Goal: Transaction & Acquisition: Book appointment/travel/reservation

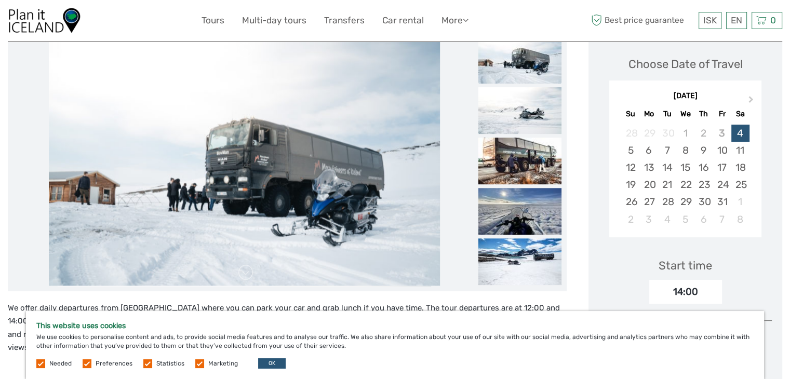
scroll to position [137, 0]
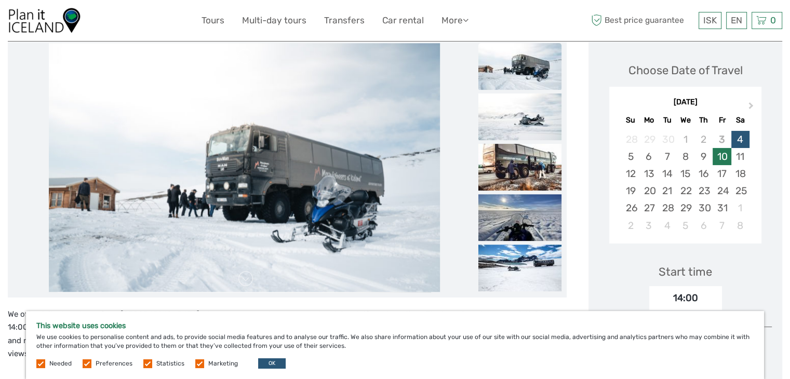
click at [721, 154] on div "10" at bounding box center [722, 156] width 18 height 17
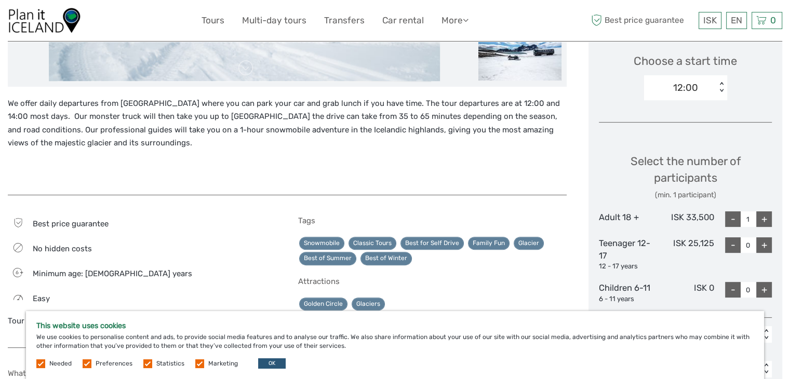
scroll to position [349, 0]
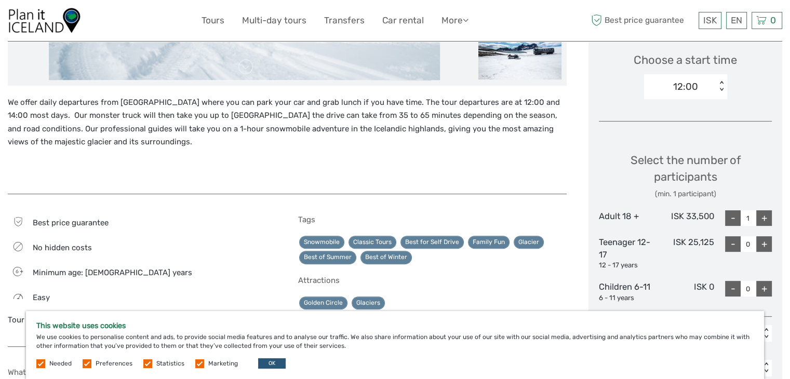
click at [763, 221] on div "+" at bounding box center [764, 218] width 16 height 16
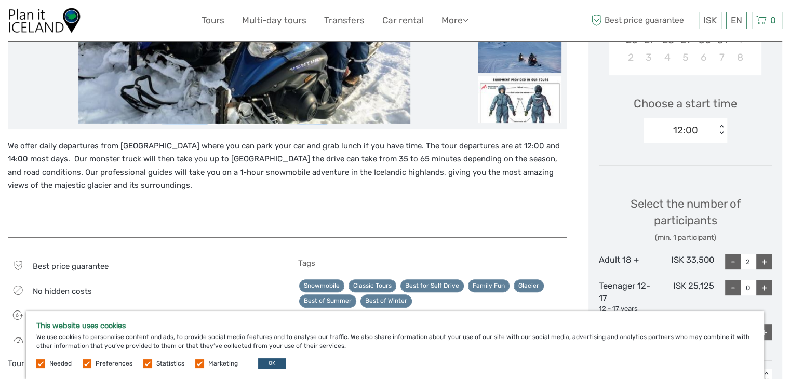
scroll to position [303, 0]
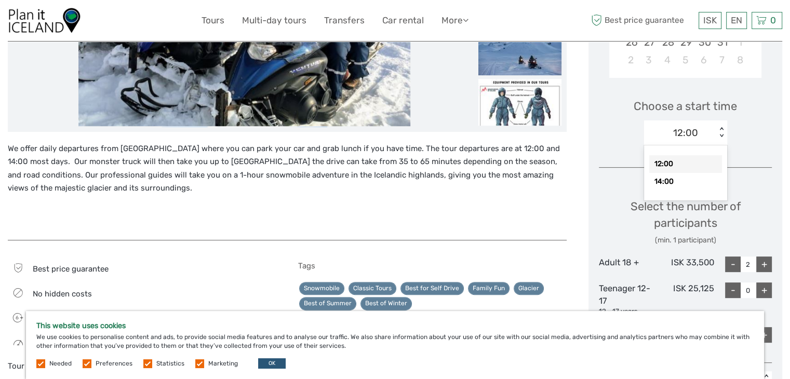
click at [712, 129] on div "12:00" at bounding box center [680, 133] width 72 height 16
click at [673, 180] on div "14:00" at bounding box center [685, 182] width 73 height 18
type input "1"
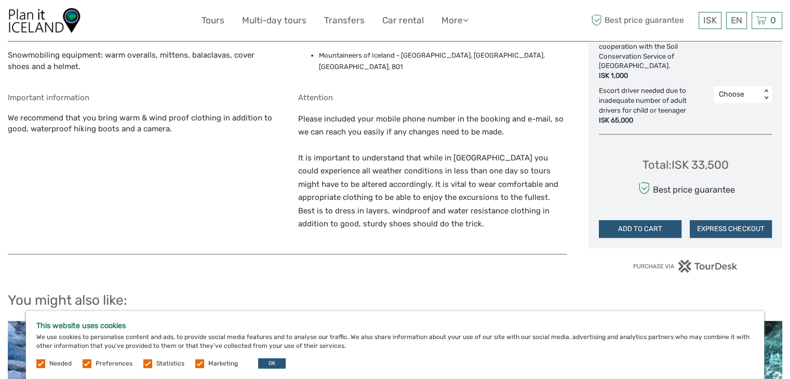
scroll to position [694, 0]
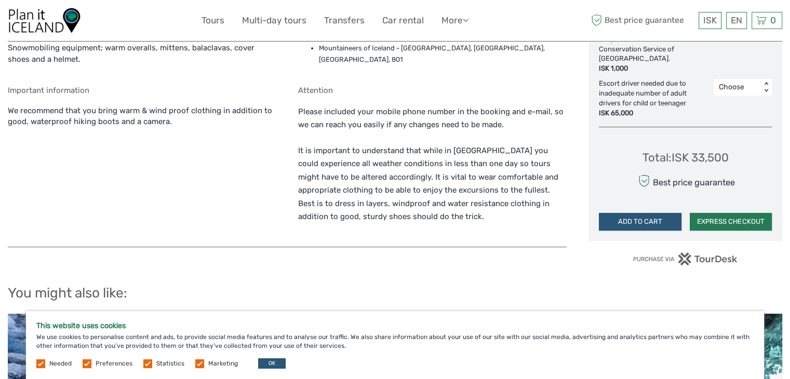
click at [718, 219] on button "EXPRESS CHECKOUT" at bounding box center [731, 222] width 82 height 18
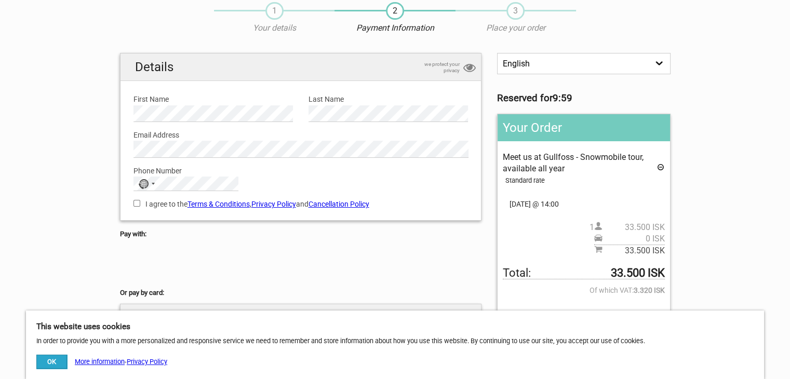
scroll to position [48, 0]
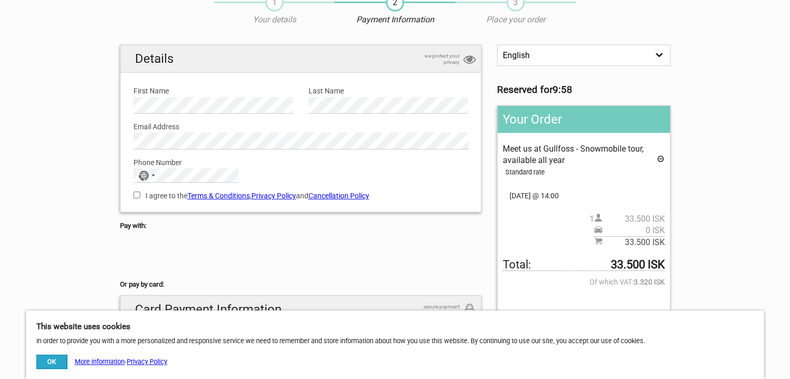
click at [232, 92] on label "First Name" at bounding box center [214, 90] width 160 height 11
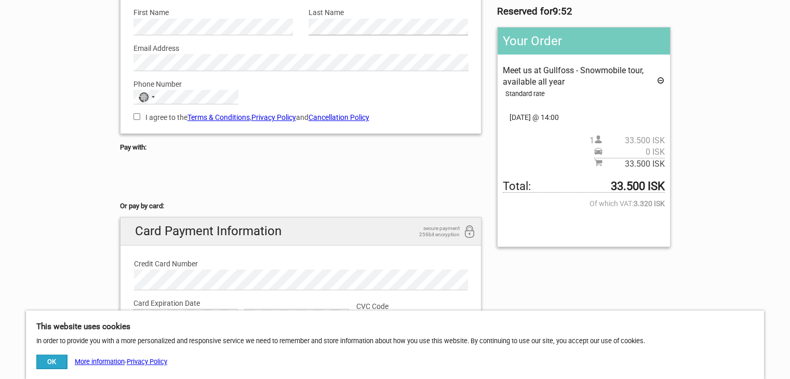
scroll to position [127, 0]
click at [135, 116] on input "I agree to the Terms & Conditions , Privacy Policy and Cancellation Policy" at bounding box center [137, 116] width 7 height 7
checkbox input "true"
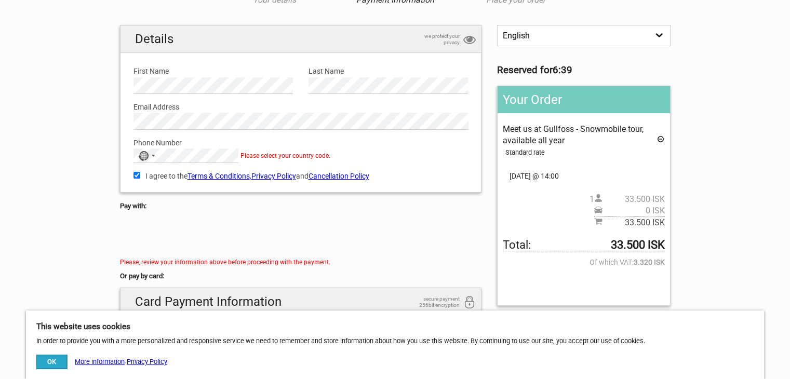
scroll to position [62, 0]
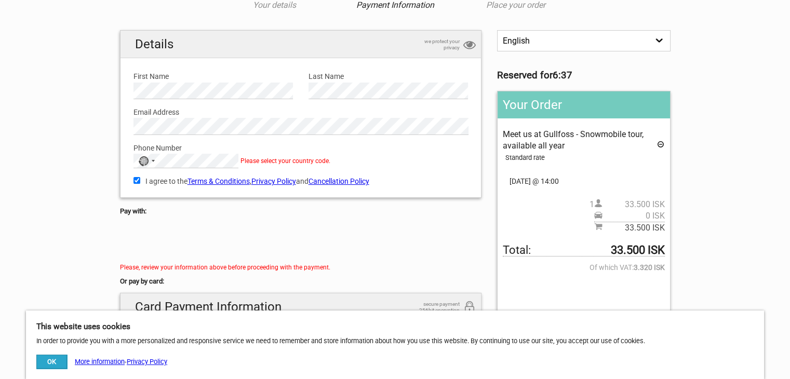
drag, startPoint x: 388, startPoint y: 122, endPoint x: 340, endPoint y: 52, distance: 84.2
click at [340, 52] on h2 "Details we protect your privacy" at bounding box center [301, 45] width 361 height 28
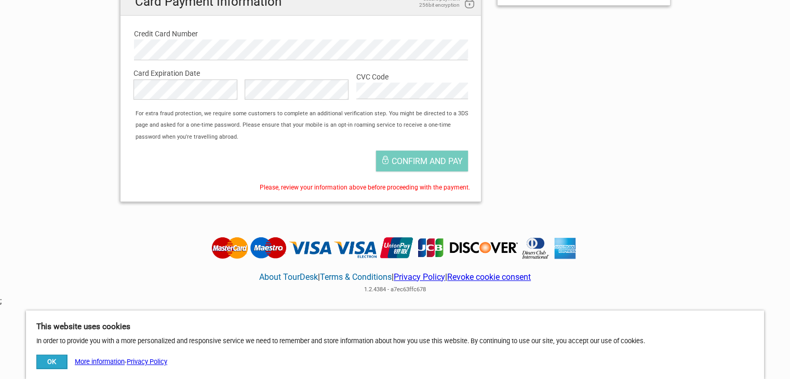
scroll to position [370, 0]
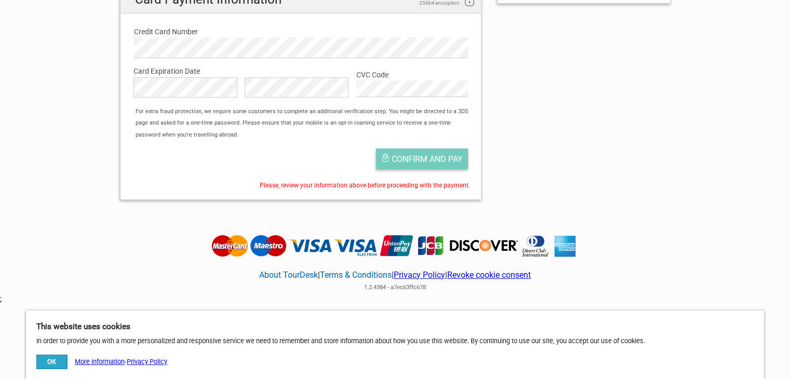
click at [421, 165] on button "Confirm and pay" at bounding box center [422, 159] width 92 height 21
click at [418, 149] on button "Confirm and pay" at bounding box center [422, 159] width 92 height 21
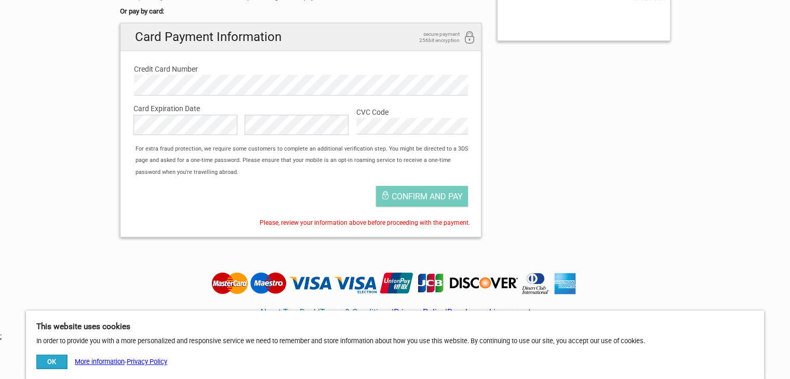
scroll to position [333, 0]
click at [414, 186] on button "Confirm and pay" at bounding box center [422, 196] width 92 height 21
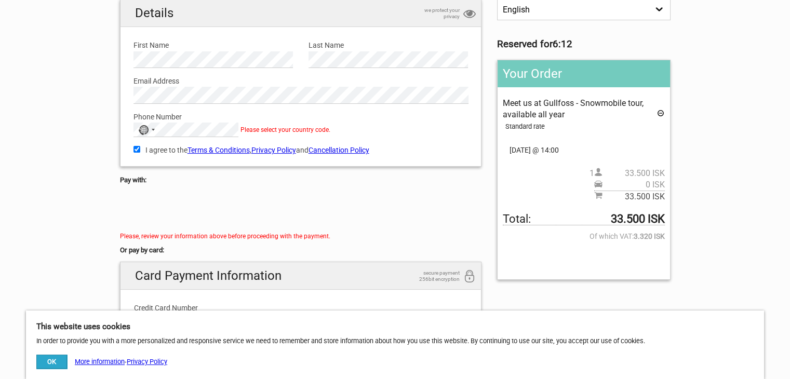
scroll to position [91, 0]
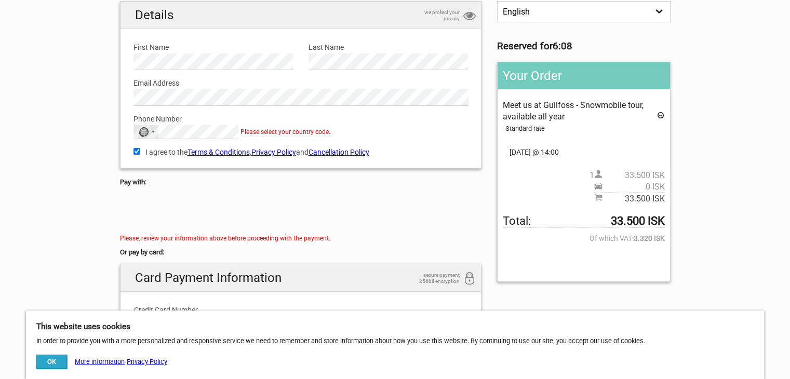
click at [152, 131] on div "Selected country" at bounding box center [153, 132] width 3 height 2
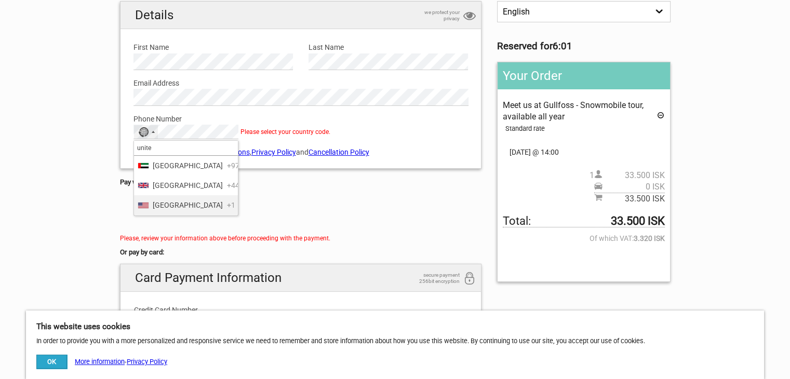
type input "unite"
click at [193, 211] on span "United States" at bounding box center [188, 205] width 70 height 11
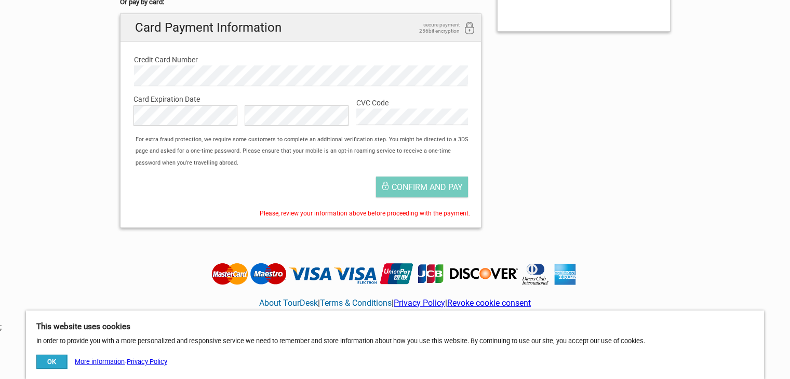
scroll to position [342, 0]
click at [317, 185] on div "Confirm and pay" at bounding box center [301, 189] width 351 height 36
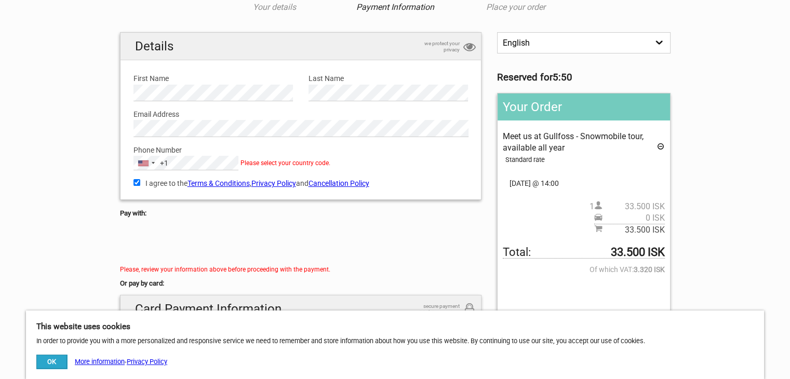
scroll to position [56, 0]
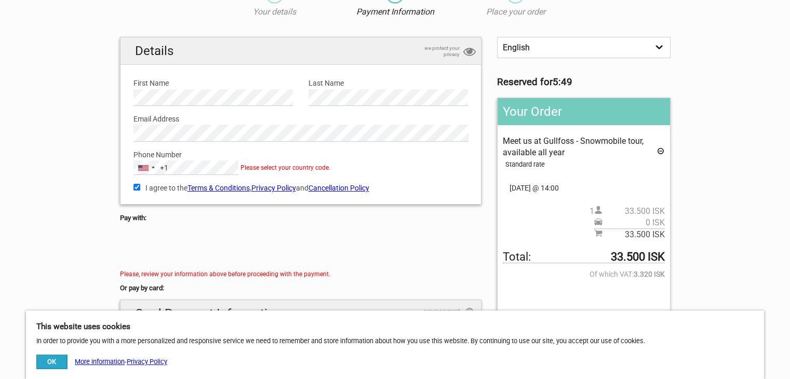
click at [289, 147] on div "Phone Number United States +1 +1 unite 3 results found United Arab Emirates +97…" at bounding box center [301, 159] width 351 height 34
click at [149, 171] on div "United States +1" at bounding box center [146, 168] width 24 height 14
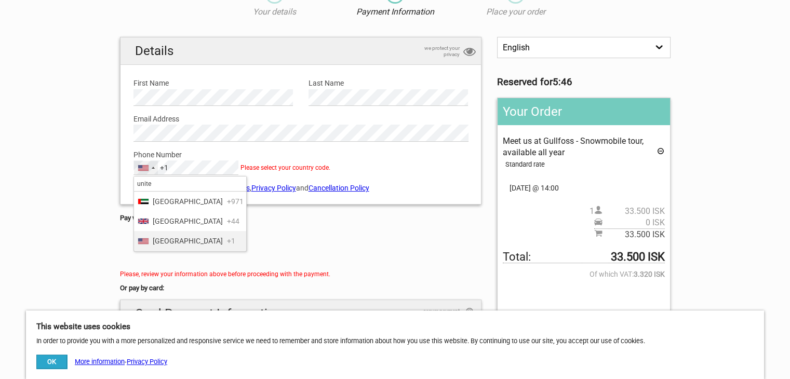
click at [164, 247] on span "United States" at bounding box center [188, 240] width 70 height 11
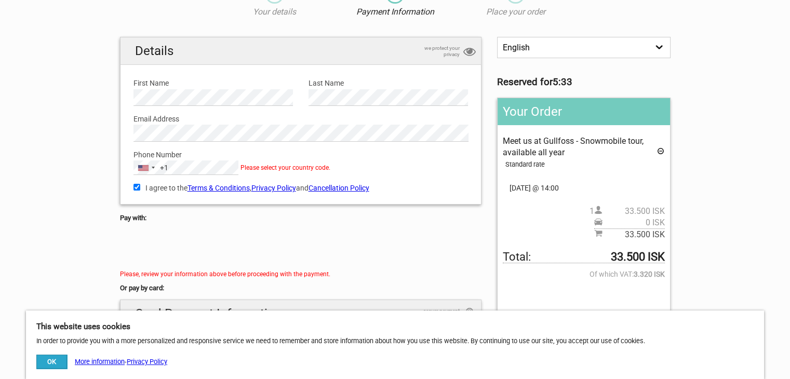
click at [132, 187] on div "I agree to the Terms & Conditions , Privacy Policy and Cancellation Policy You …" at bounding box center [301, 187] width 351 height 24
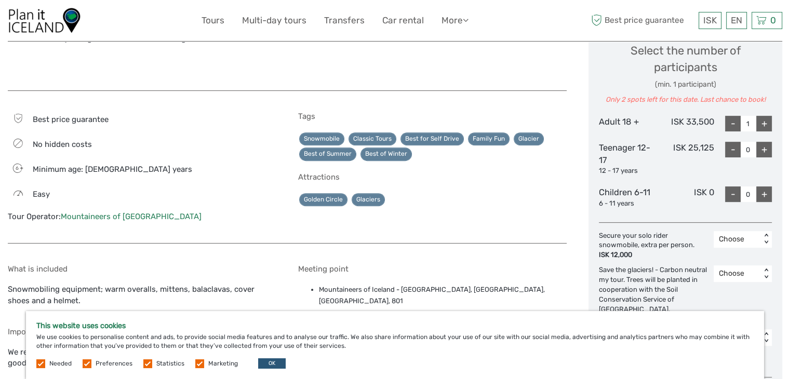
scroll to position [511, 0]
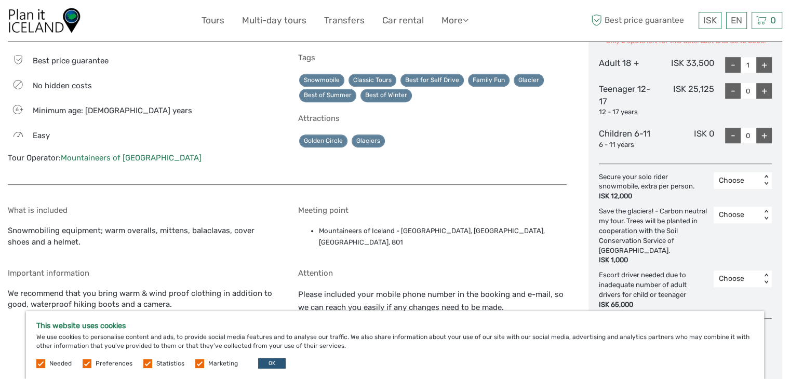
click at [766, 63] on div "+" at bounding box center [764, 65] width 16 height 16
type input "2"
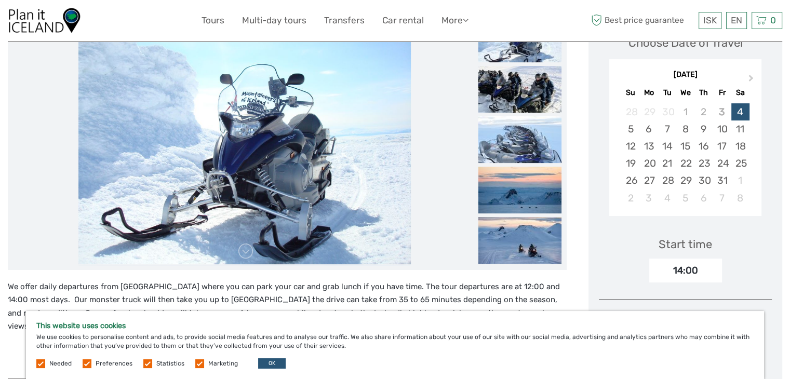
scroll to position [158, 0]
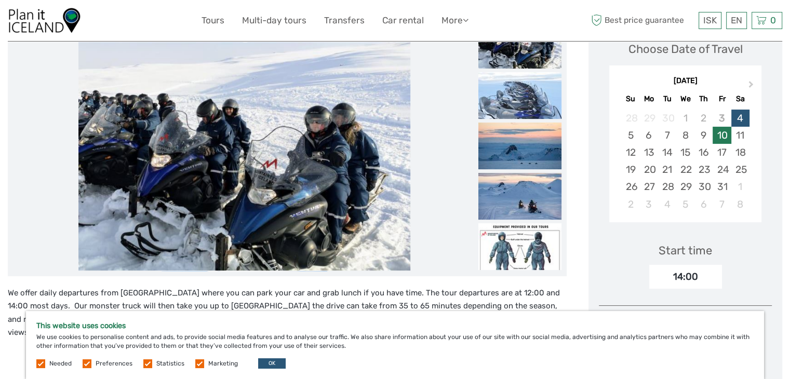
click at [725, 134] on div "10" at bounding box center [722, 135] width 18 height 17
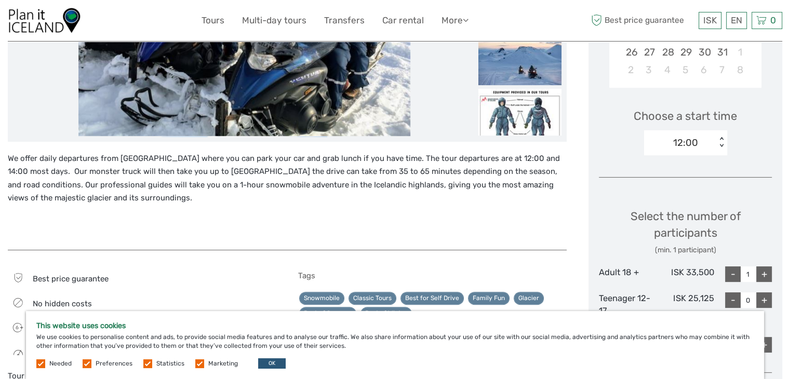
scroll to position [293, 0]
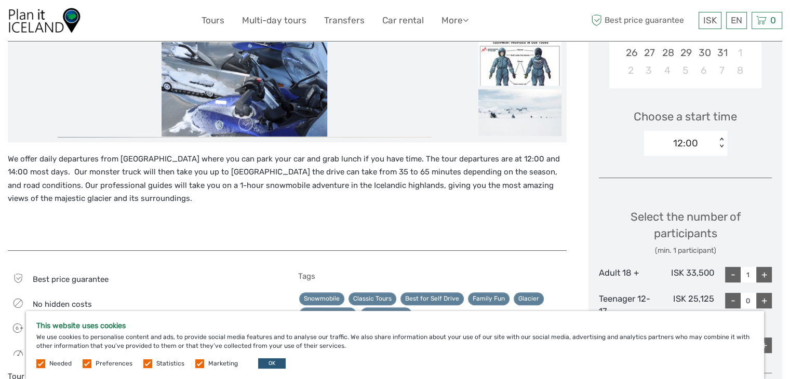
click at [767, 275] on div "+" at bounding box center [764, 275] width 16 height 16
click at [707, 136] on div "12:00" at bounding box center [680, 144] width 72 height 16
click at [683, 190] on div "14:00" at bounding box center [685, 192] width 73 height 18
type input "1"
click at [683, 190] on div "Choose Date of Travel Next Month October 2025 Su Mo Tu We Th Fr Sa 28 29 30 1 2…" at bounding box center [686, 263] width 194 height 760
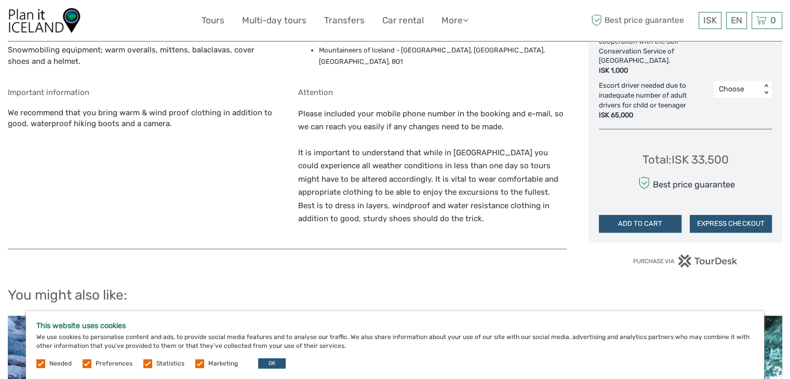
scroll to position [706, 0]
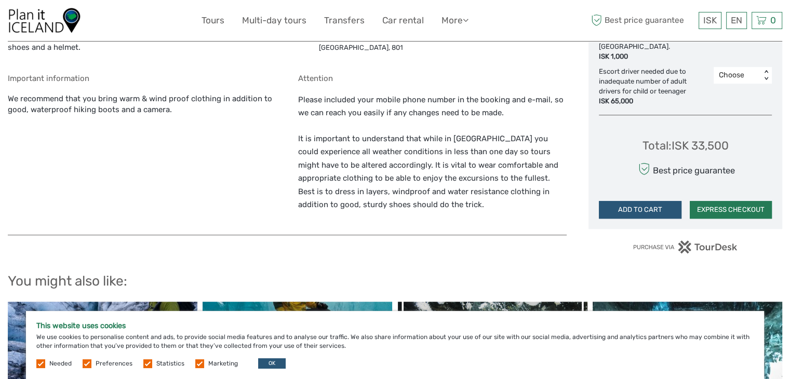
click at [714, 211] on button "EXPRESS CHECKOUT" at bounding box center [731, 210] width 82 height 18
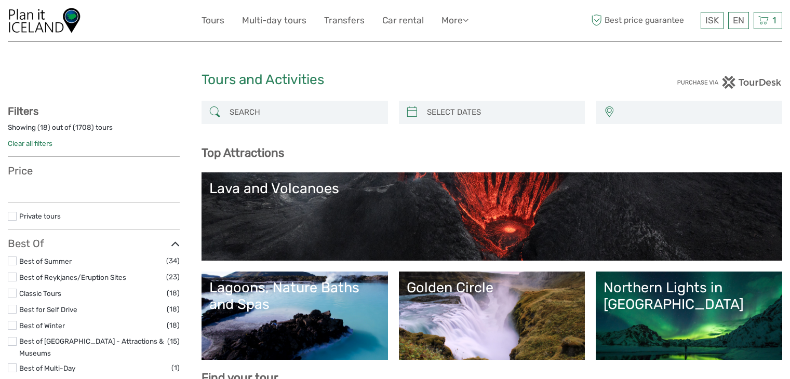
select select
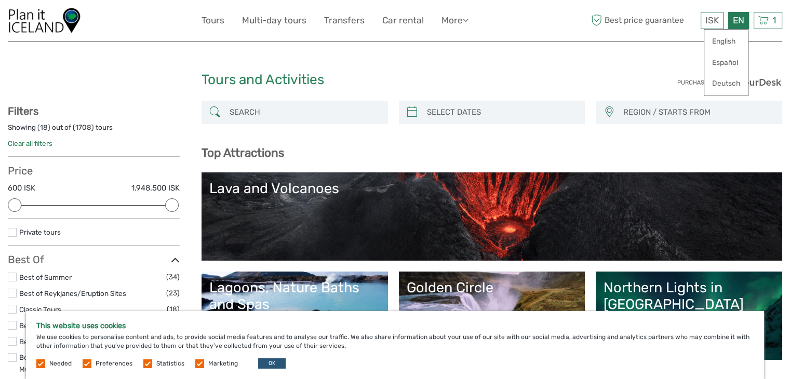
click at [742, 18] on div "EN English Español Deutsch" at bounding box center [738, 20] width 21 height 17
click at [780, 19] on div "1 Items Meet us at Gullfoss - Snowmobile tour, available all year 1x Adult 18 +…" at bounding box center [768, 20] width 29 height 17
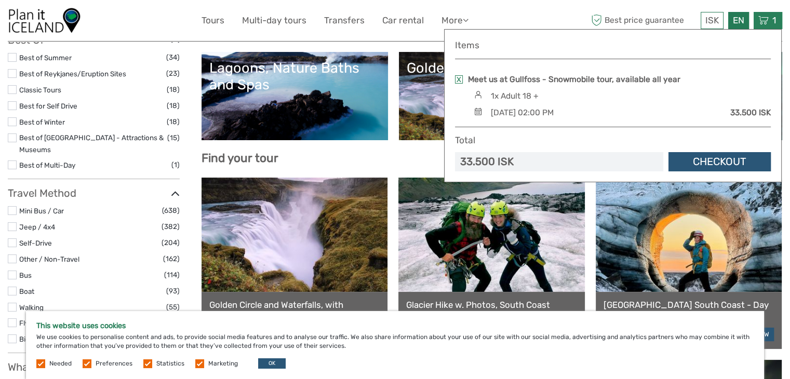
scroll to position [227, 0]
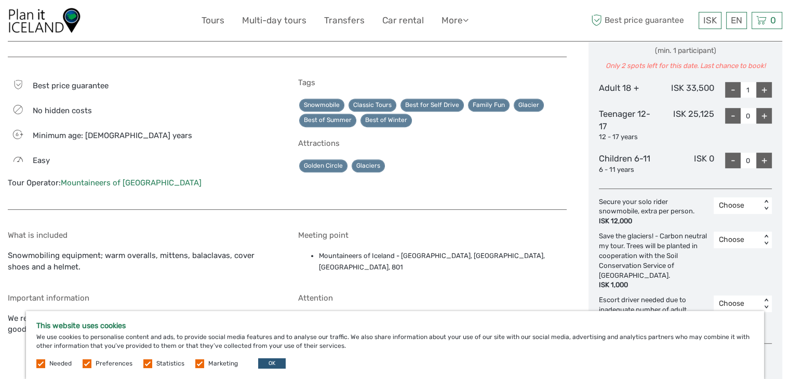
scroll to position [484, 0]
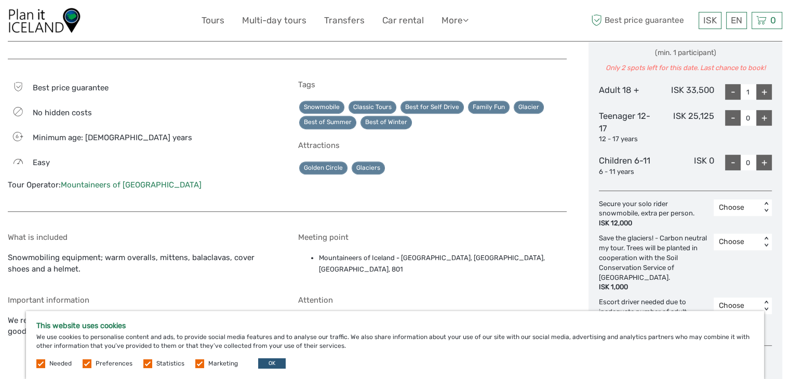
click at [767, 88] on div "+" at bounding box center [764, 92] width 16 height 16
type input "2"
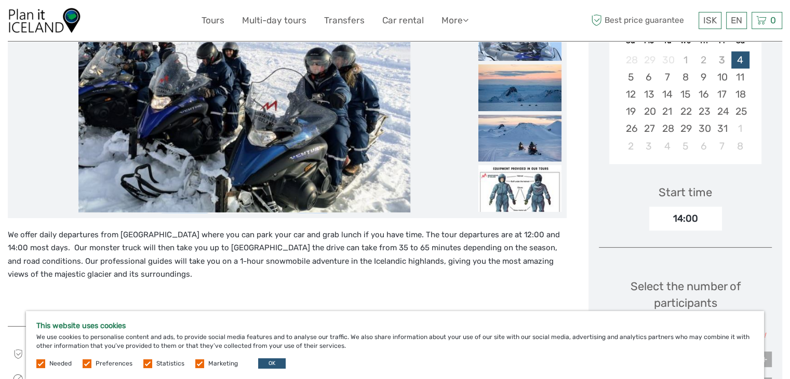
scroll to position [216, 0]
click at [724, 76] on div "10" at bounding box center [722, 77] width 18 height 17
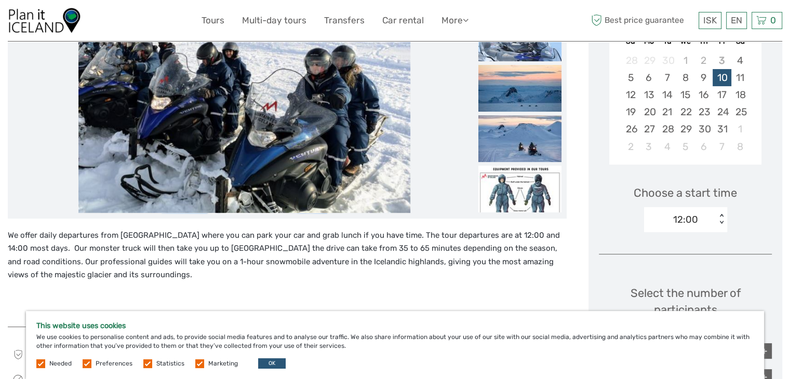
click at [195, 360] on label at bounding box center [199, 364] width 9 height 9
click at [0, 0] on input "checkbox" at bounding box center [0, 0] width 0 height 0
click at [148, 366] on label at bounding box center [147, 364] width 9 height 9
click at [0, 0] on input "checkbox" at bounding box center [0, 0] width 0 height 0
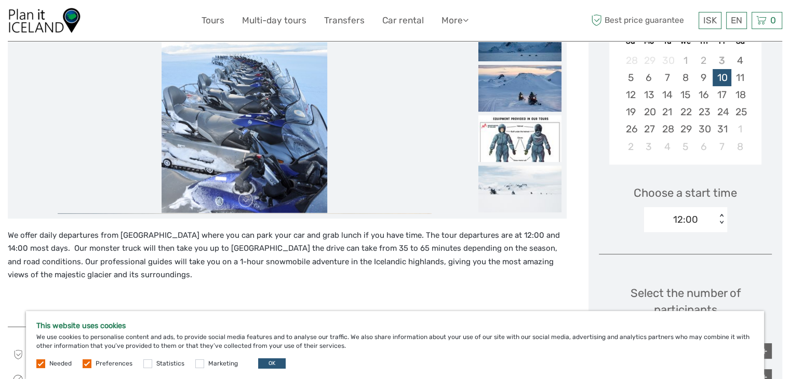
click at [85, 364] on label at bounding box center [87, 364] width 9 height 9
click at [0, 0] on input "checkbox" at bounding box center [0, 0] width 0 height 0
click at [258, 364] on button "OK" at bounding box center [272, 363] width 28 height 10
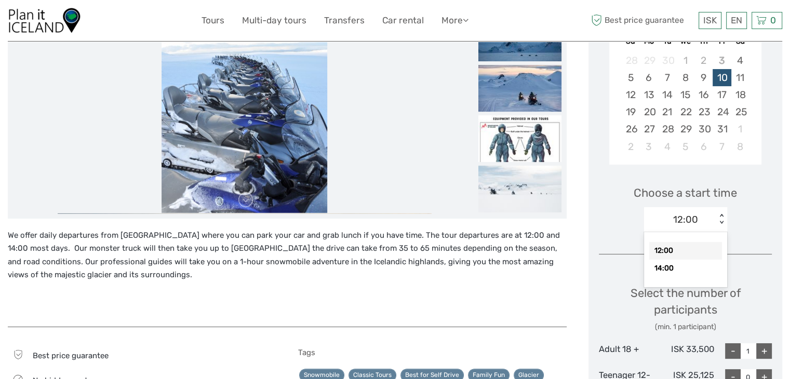
click at [700, 231] on div "12:00 < >" at bounding box center [685, 219] width 83 height 25
click at [675, 269] on div "14:00" at bounding box center [685, 269] width 73 height 18
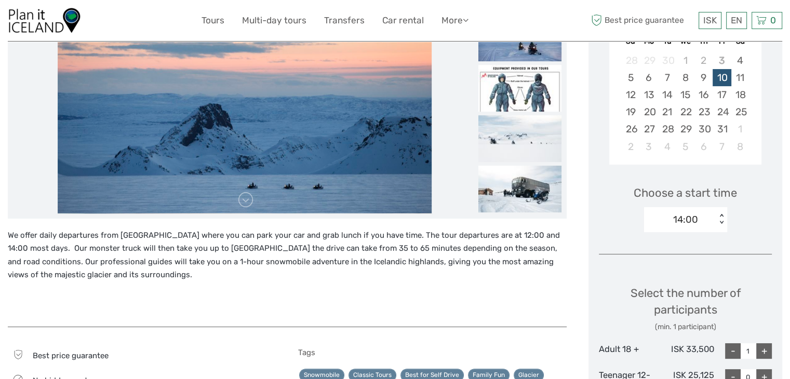
click at [765, 349] on div "+" at bounding box center [764, 351] width 16 height 16
type input "2"
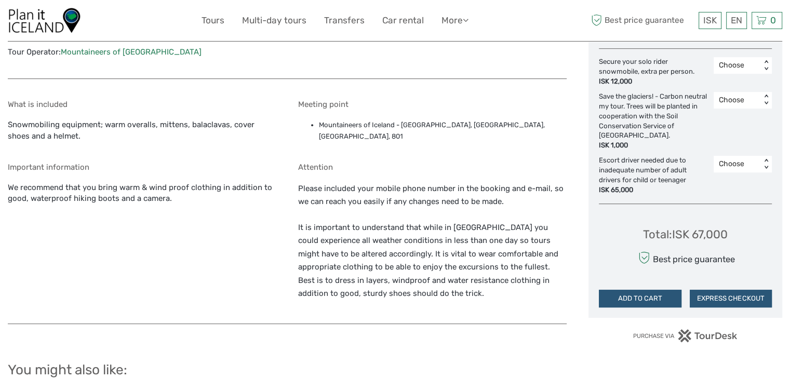
scroll to position [618, 0]
click at [724, 299] on button "EXPRESS CHECKOUT" at bounding box center [731, 298] width 82 height 18
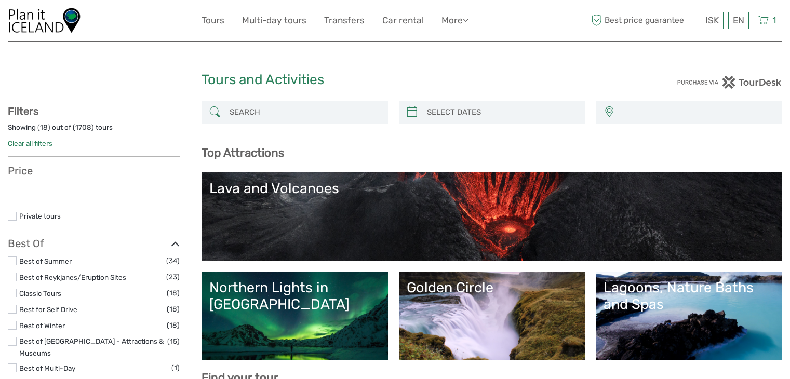
select select
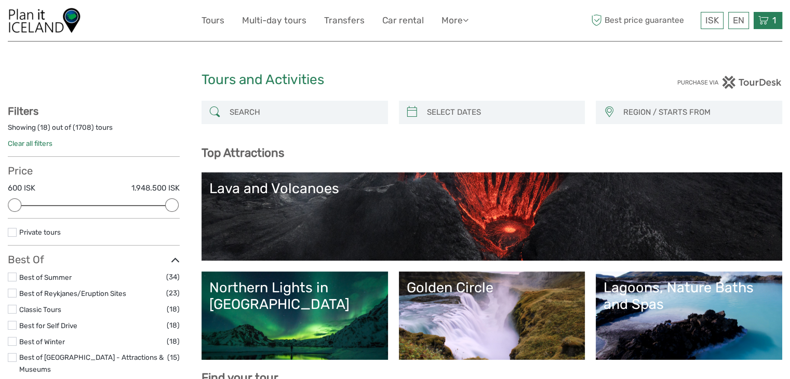
click at [767, 16] on icon at bounding box center [764, 20] width 10 height 13
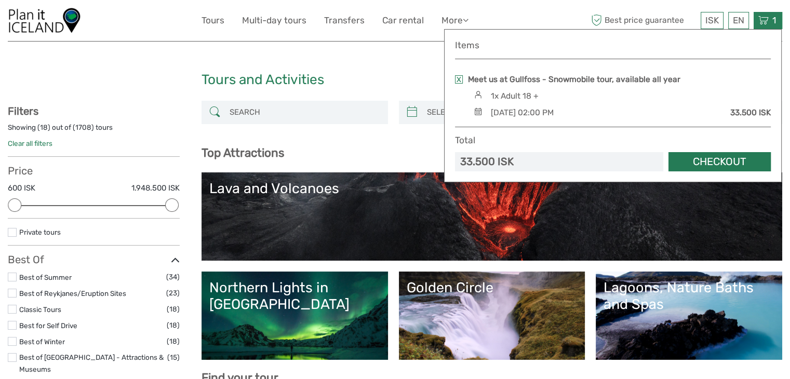
click at [733, 163] on link "Checkout" at bounding box center [720, 161] width 102 height 19
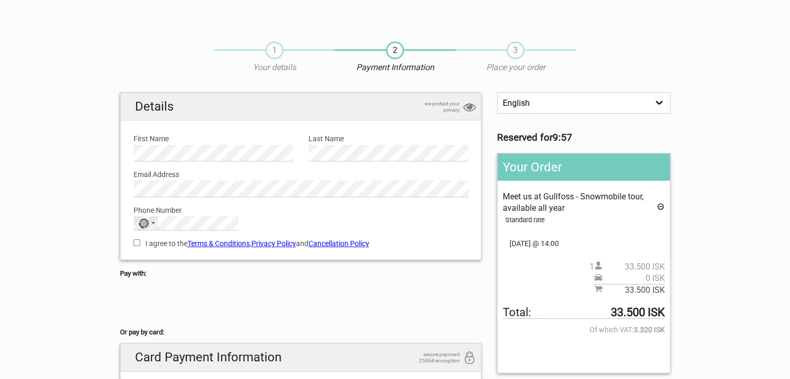
click at [148, 227] on div "No country selected" at bounding box center [143, 224] width 10 height 10
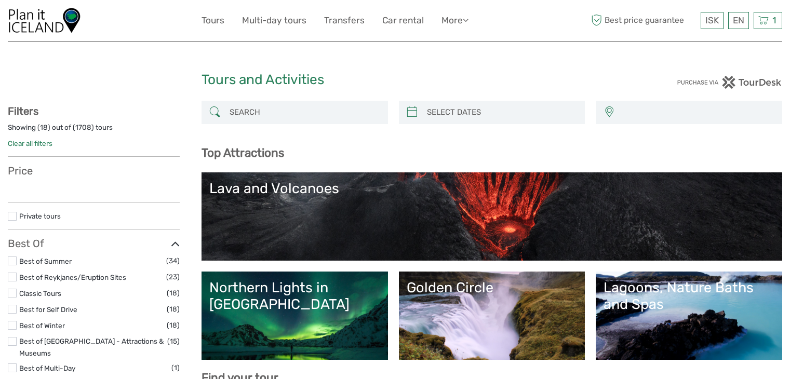
select select
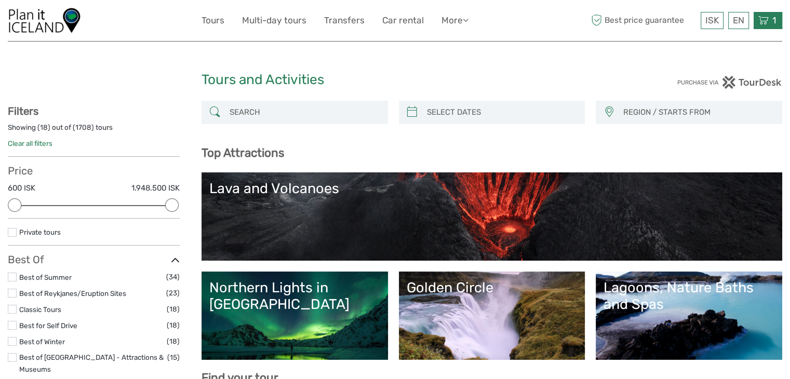
click at [774, 21] on span "1" at bounding box center [774, 20] width 7 height 10
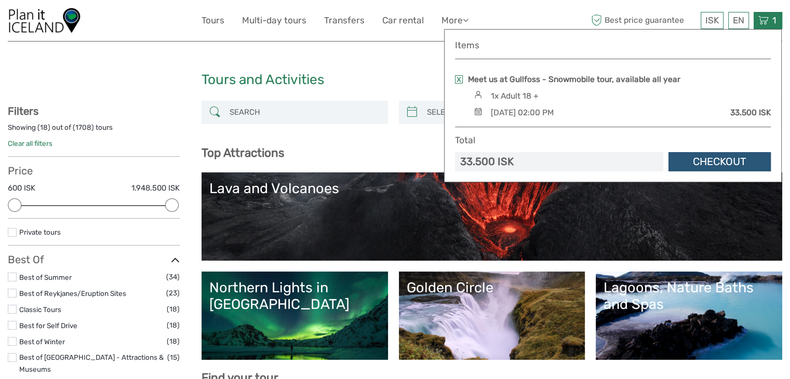
click at [487, 87] on div "Meet us at Gullfoss - Snowmobile tour, available all year 1x Adult 18 + Friday,…" at bounding box center [613, 96] width 316 height 45
click at [498, 99] on div "1x Adult 18 +" at bounding box center [514, 95] width 48 height 11
click at [457, 78] on link at bounding box center [459, 79] width 8 height 8
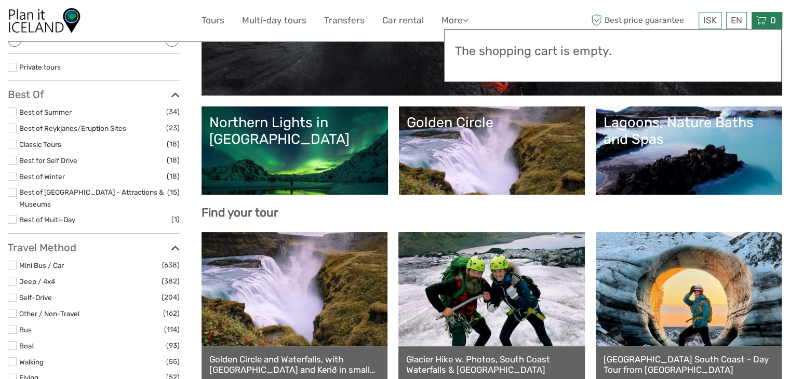
scroll to position [166, 0]
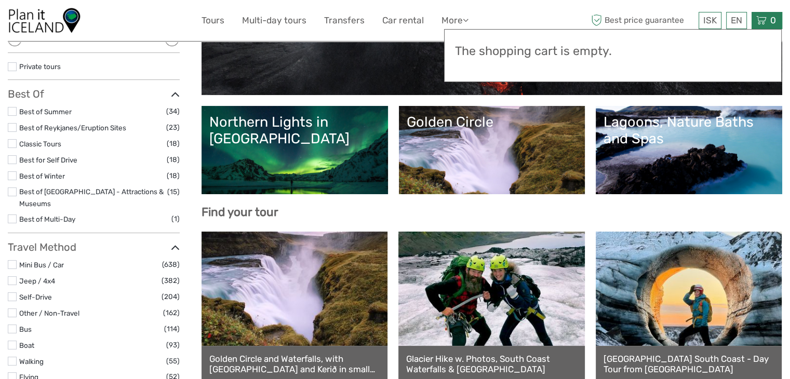
click at [420, 126] on div "Golden Circle" at bounding box center [492, 122] width 171 height 17
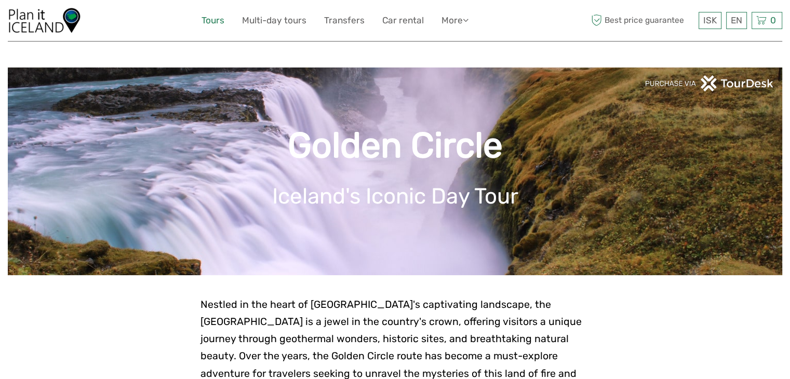
click at [211, 17] on link "Tours" at bounding box center [213, 20] width 23 height 15
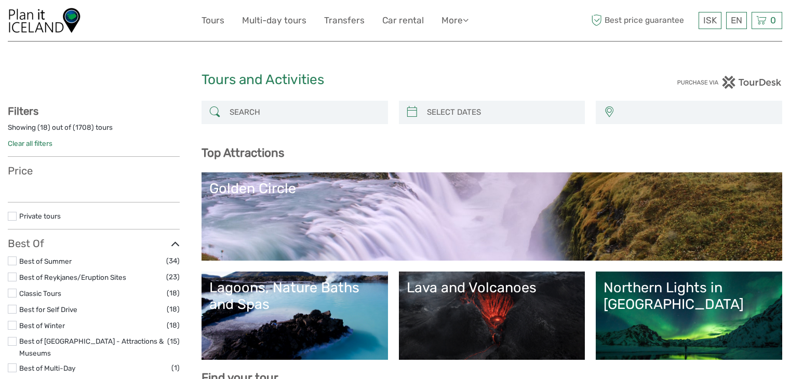
select select
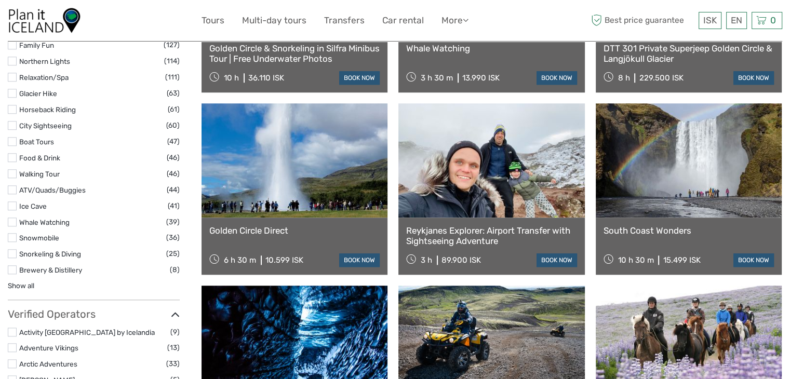
scroll to position [1016, 0]
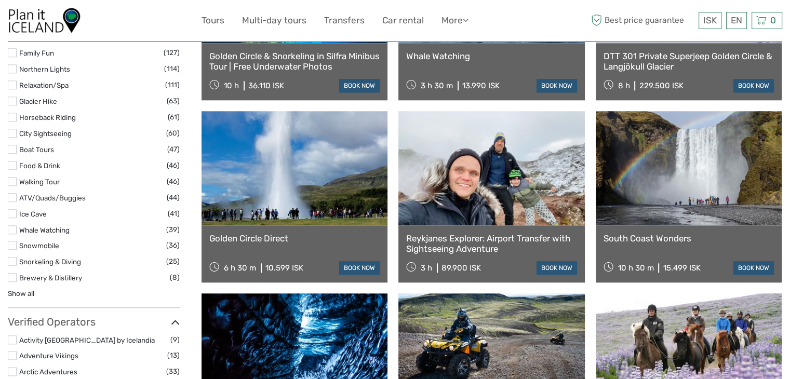
click at [12, 241] on label at bounding box center [12, 245] width 9 height 9
click at [0, 0] on input "checkbox" at bounding box center [0, 0] width 0 height 0
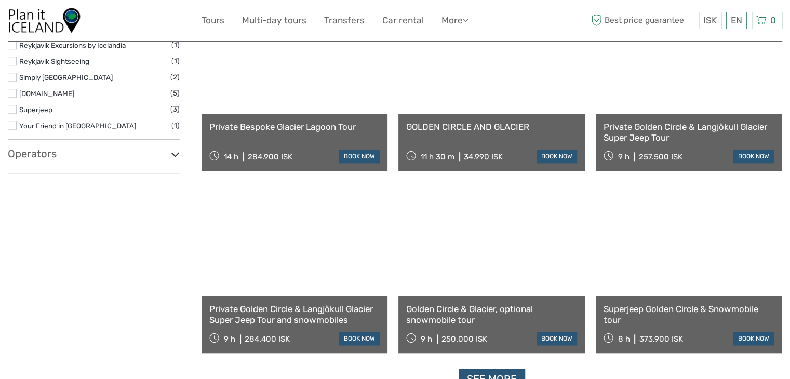
scroll to position [899, 0]
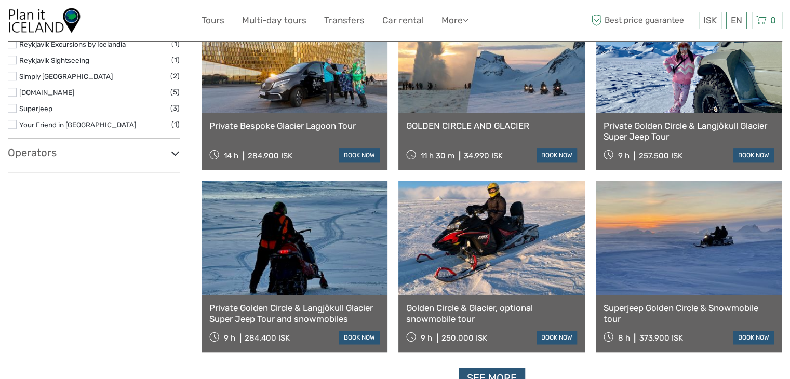
click at [472, 124] on link "GOLDEN CIRCLE AND GLACIER" at bounding box center [491, 126] width 170 height 10
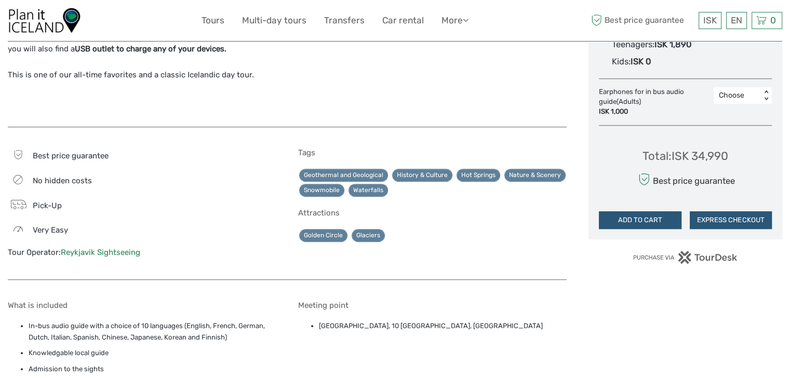
scroll to position [652, 0]
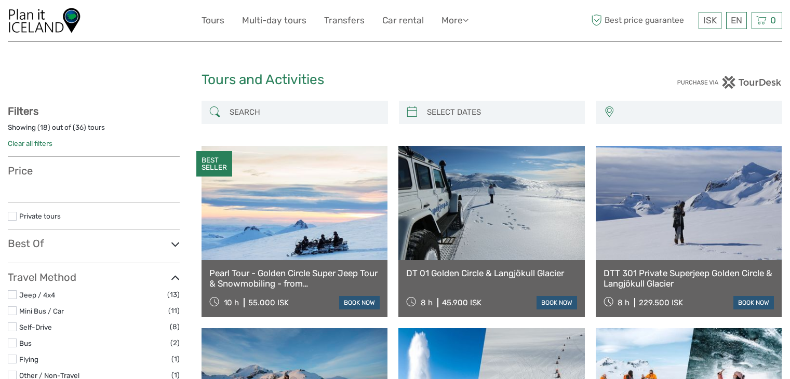
select select
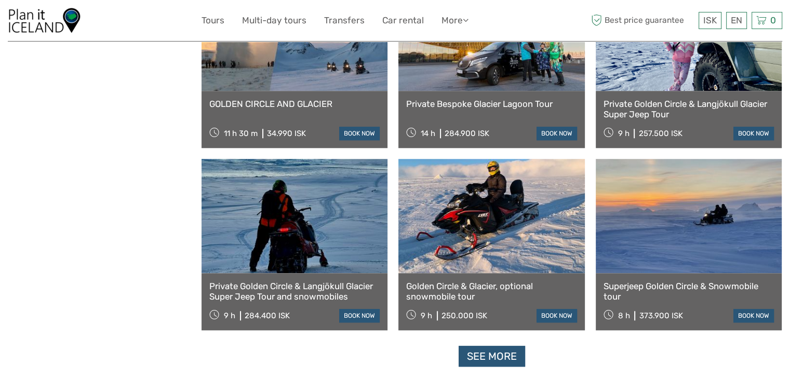
select select
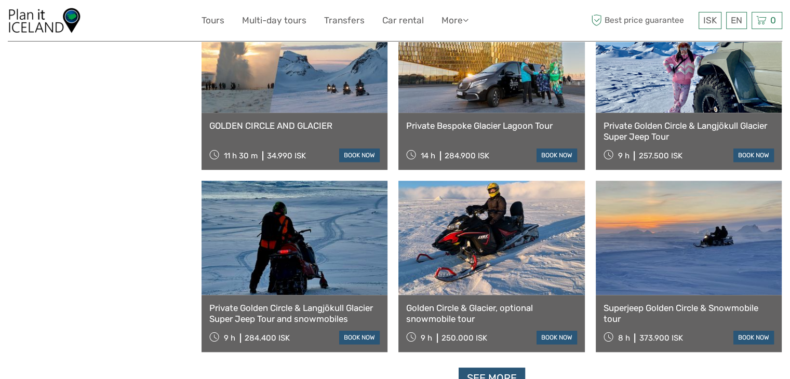
scroll to position [0, 0]
